Goal: Check status: Check status

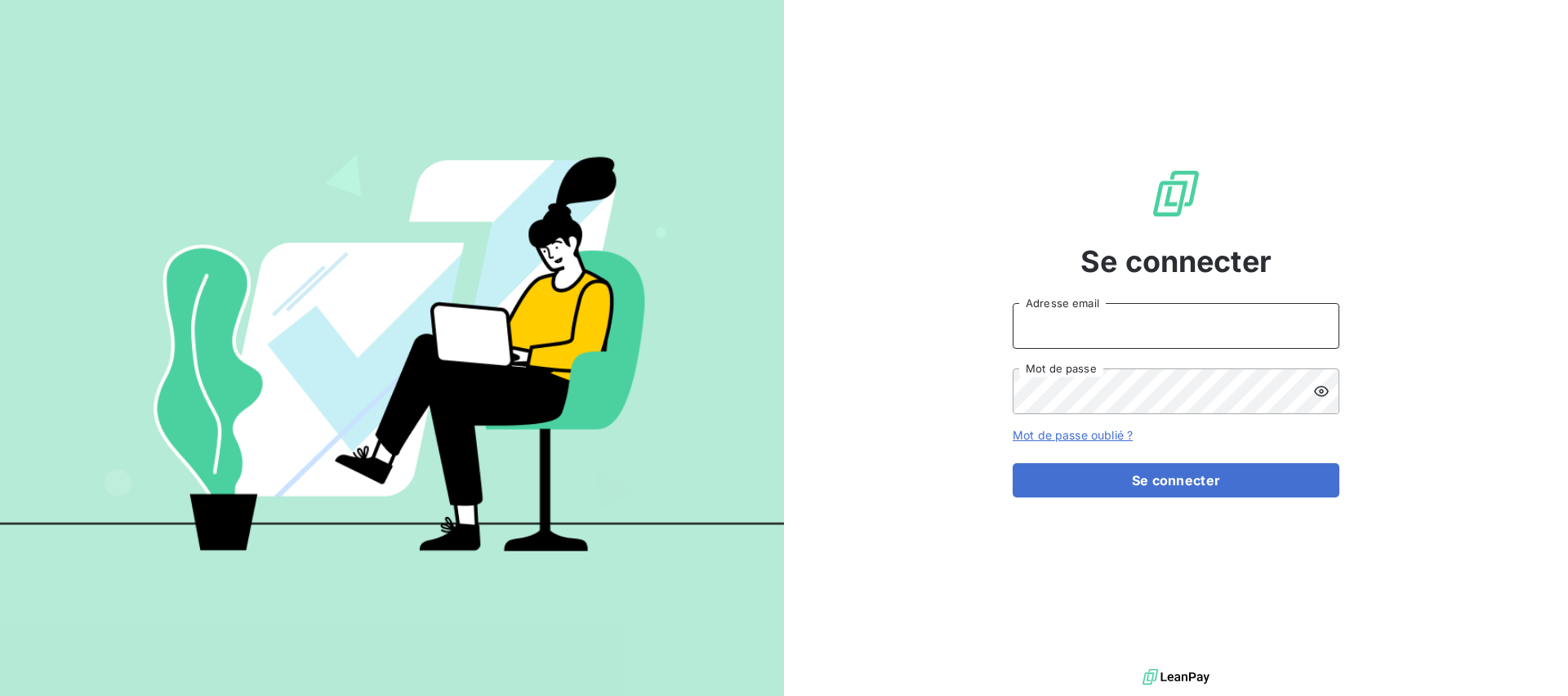
type input "[EMAIL_ADDRESS][DOMAIN_NAME]"
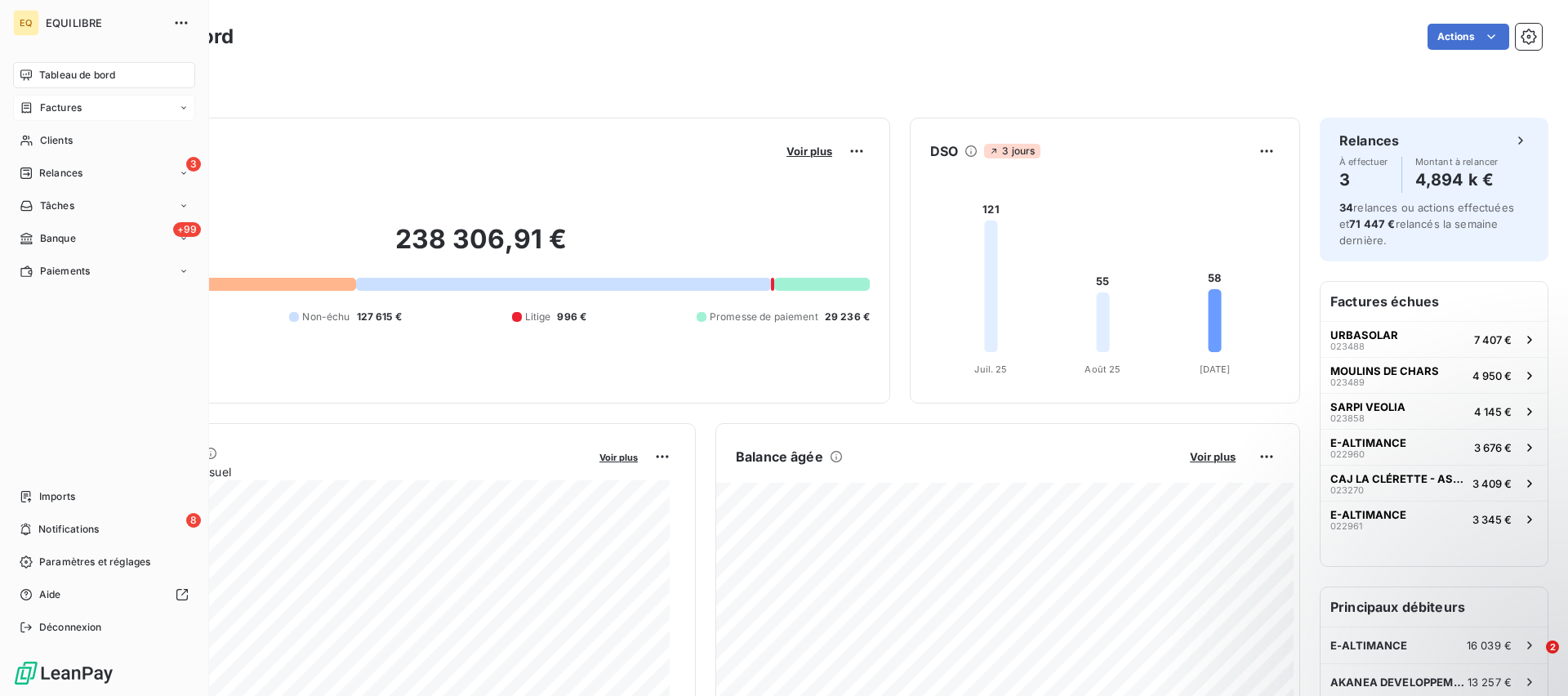
drag, startPoint x: 56, startPoint y: 102, endPoint x: 109, endPoint y: 114, distance: 54.3
click at [57, 103] on span "Factures" at bounding box center [60, 108] width 42 height 15
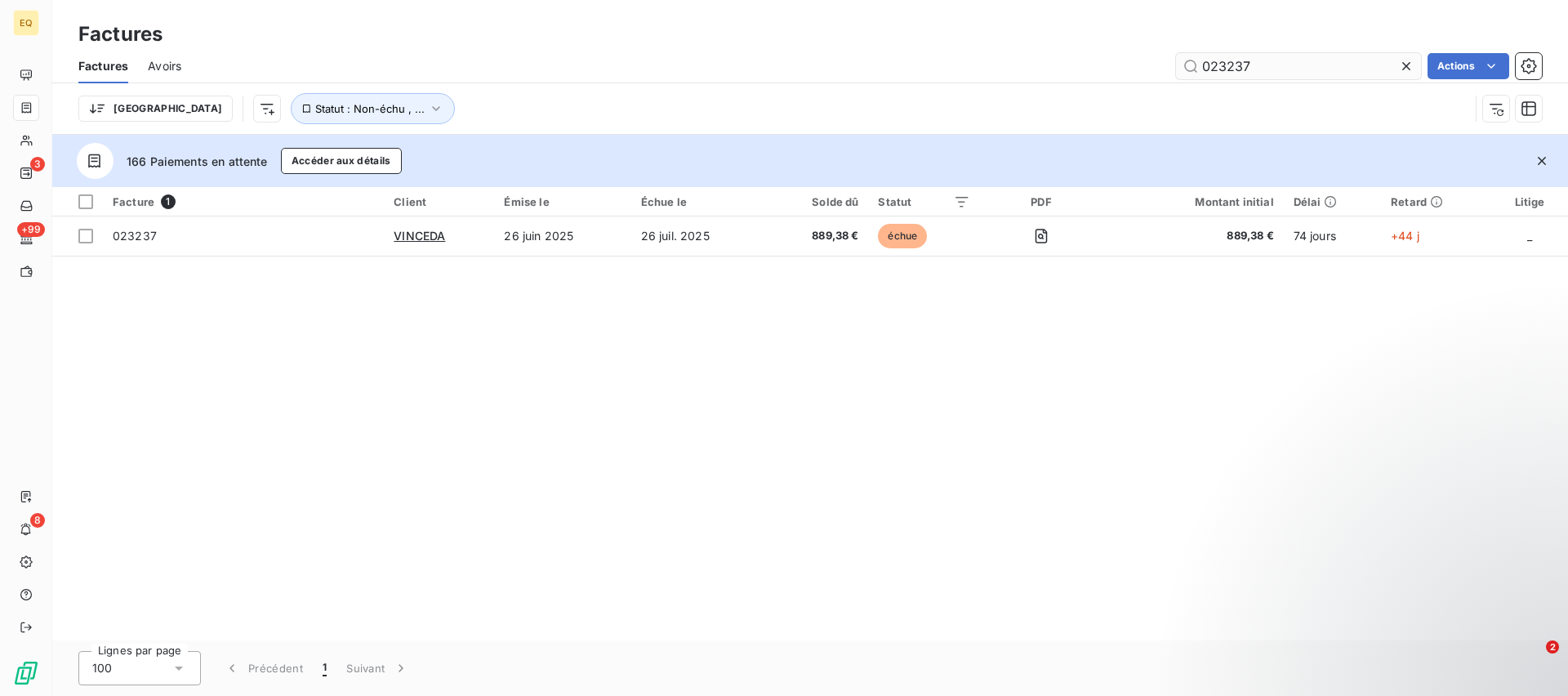
drag, startPoint x: 1254, startPoint y: 61, endPoint x: 1201, endPoint y: 61, distance: 53.0
click at [1201, 61] on input "023237" at bounding box center [1298, 66] width 245 height 26
type input "023649"
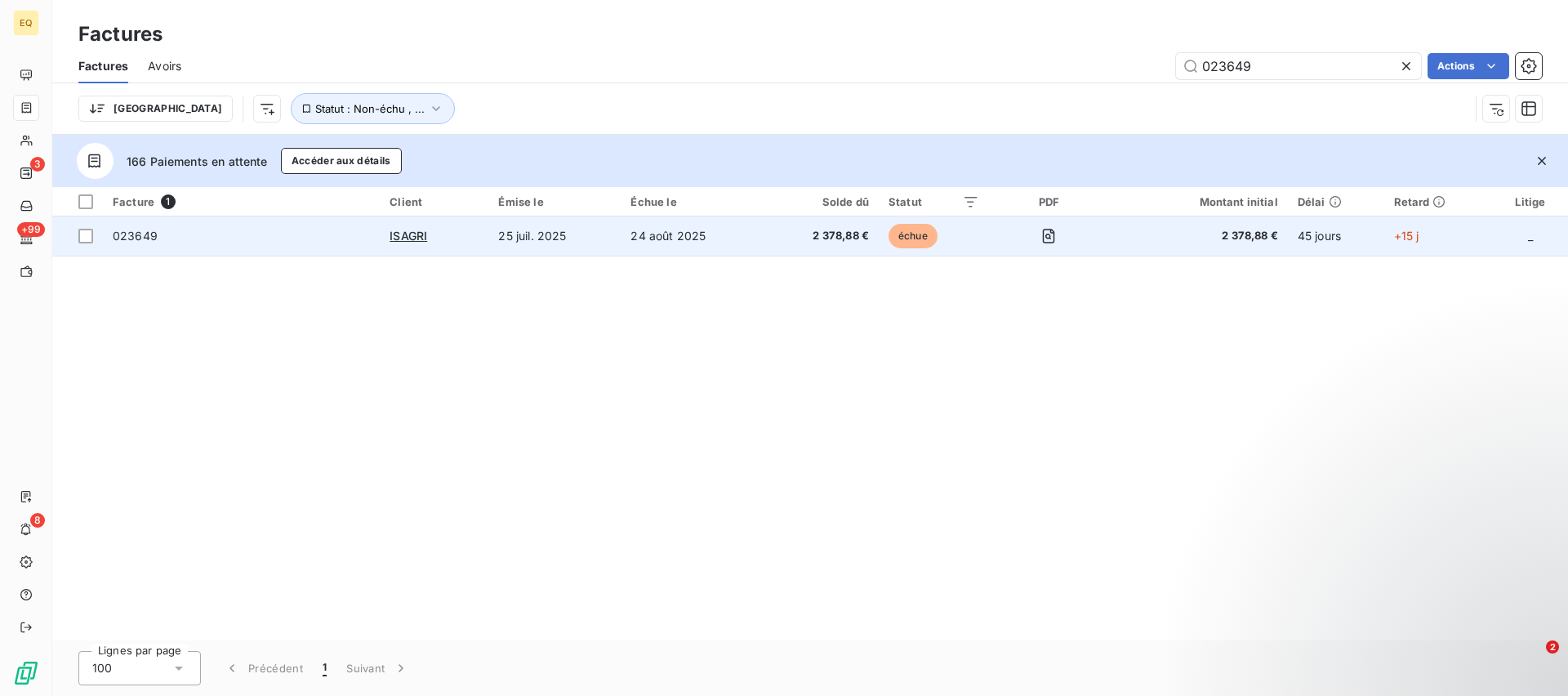
click at [144, 230] on span "023649" at bounding box center [135, 235] width 45 height 14
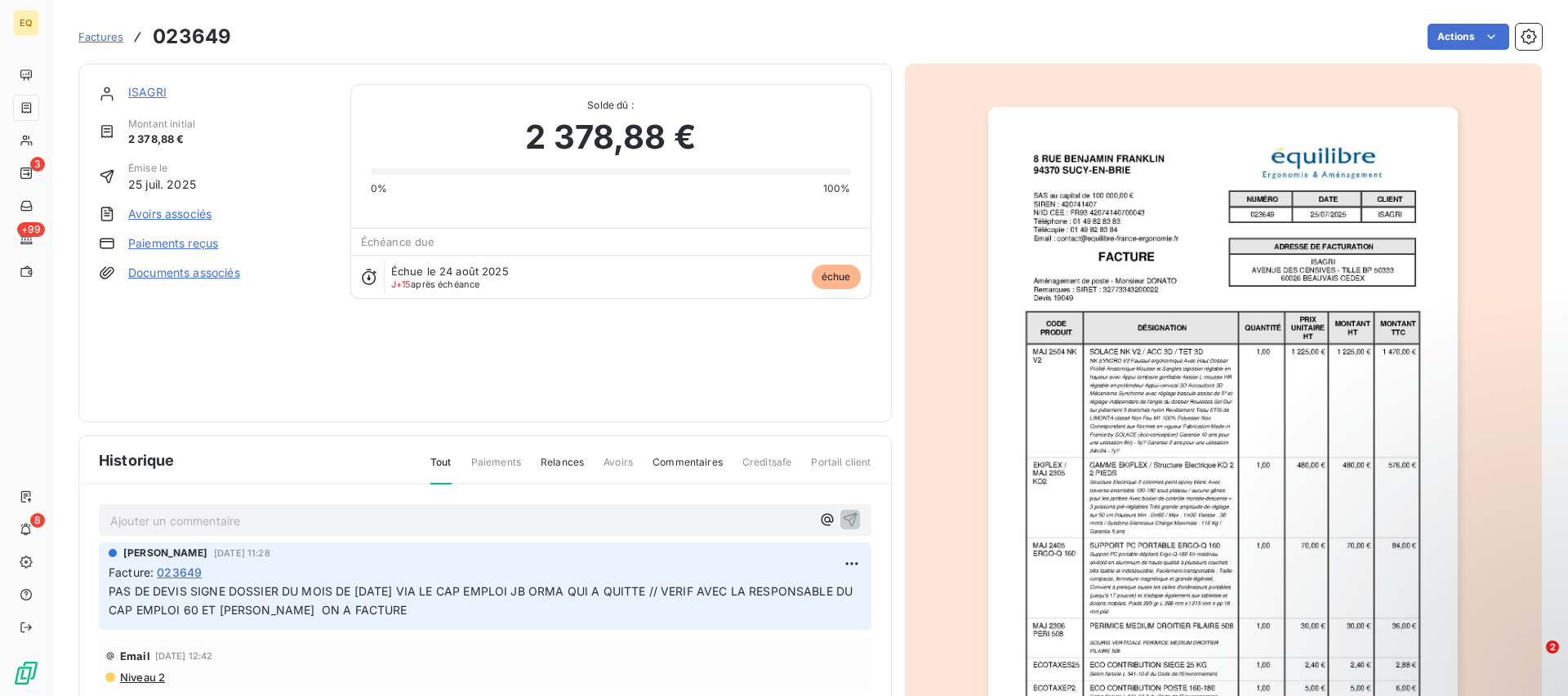
click at [148, 91] on link "ISAGRI" at bounding box center [146, 92] width 38 height 14
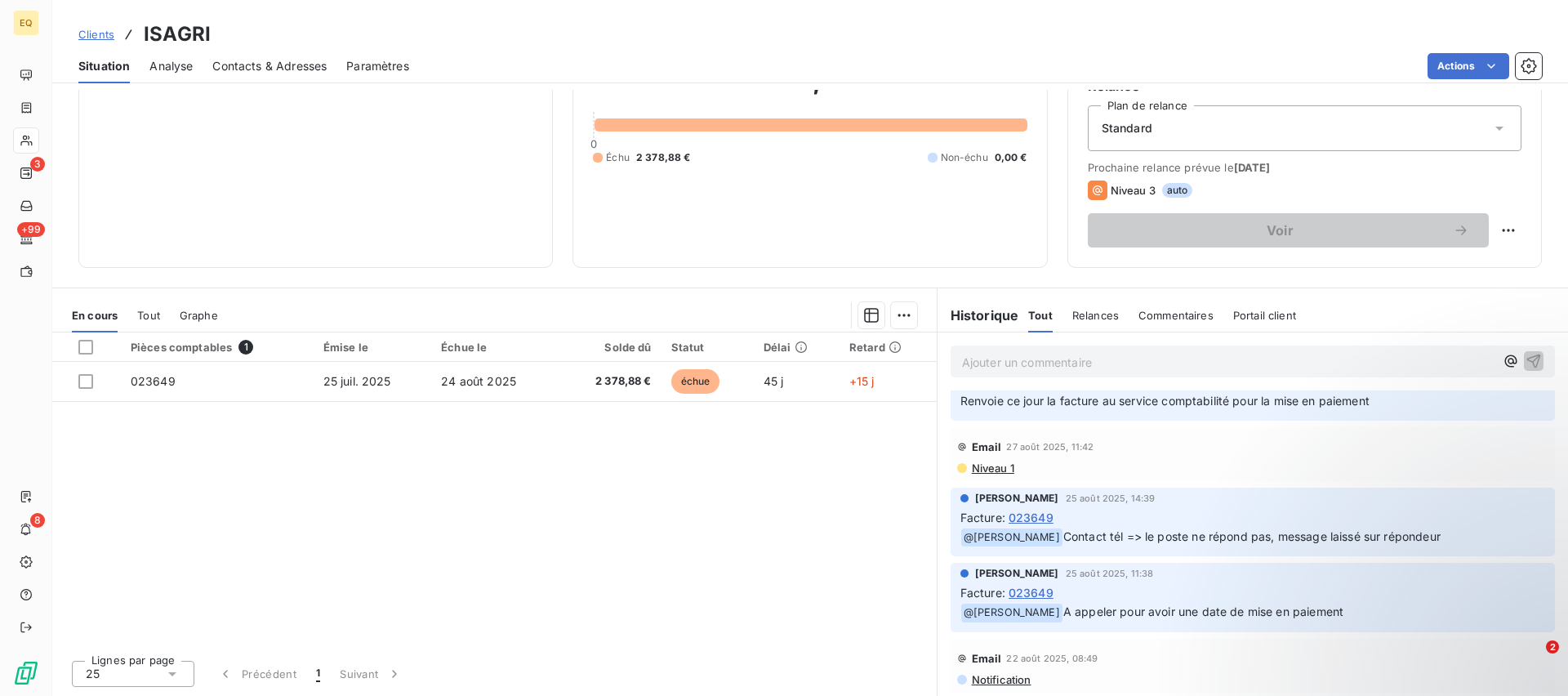
scroll to position [42, 0]
